Goal: Find specific page/section: Find specific page/section

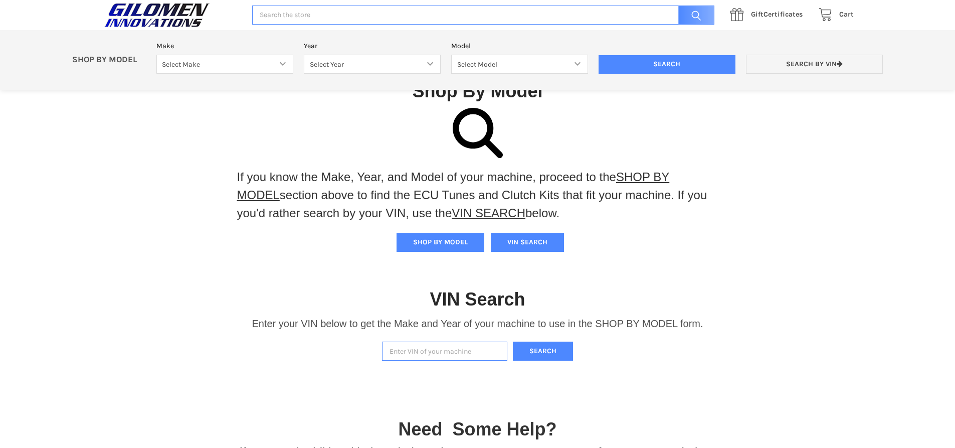
scroll to position [6, 0]
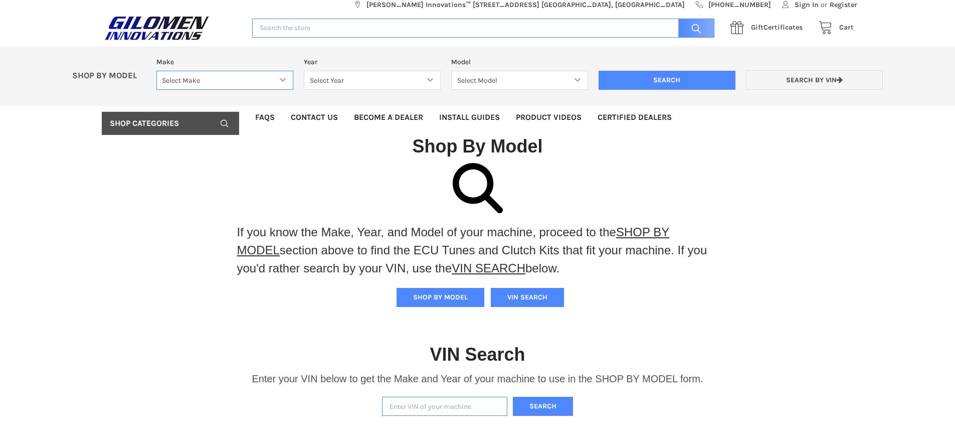
click at [256, 78] on select "Select Make Bobcat UTV Gravely UTV ACE 900 RANGER 570 Ranger 700 / 800 RANGER 9…" at bounding box center [224, 81] width 137 height 20
select select "612"
click at [156, 71] on select "Select Make Bobcat UTV Gravely UTV ACE 900 RANGER 570 Ranger 700 / 800 RANGER 9…" at bounding box center [224, 81] width 137 height 20
click at [367, 80] on select "Select Year [DATE] 2023 2024 2025" at bounding box center [372, 81] width 137 height 20
select select "705"
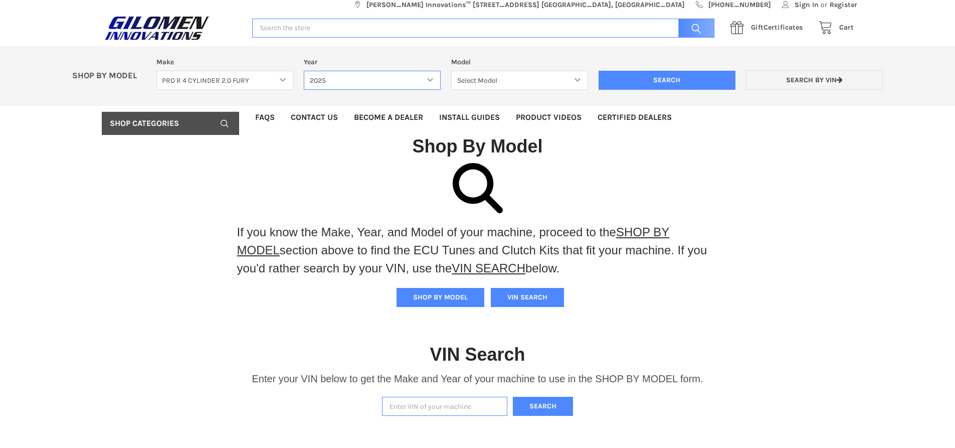
click at [304, 71] on select "Select Year [DATE] 2023 2024 2025" at bounding box center [372, 81] width 137 height 20
click at [517, 78] on select "Select Model 2 SEAT 4 SEAT" at bounding box center [519, 81] width 137 height 20
select select "707"
click at [451, 71] on select "Select Model 2 SEAT 4 SEAT" at bounding box center [519, 81] width 137 height 20
click at [669, 87] on input "Search" at bounding box center [667, 80] width 137 height 19
